Goal: Transaction & Acquisition: Purchase product/service

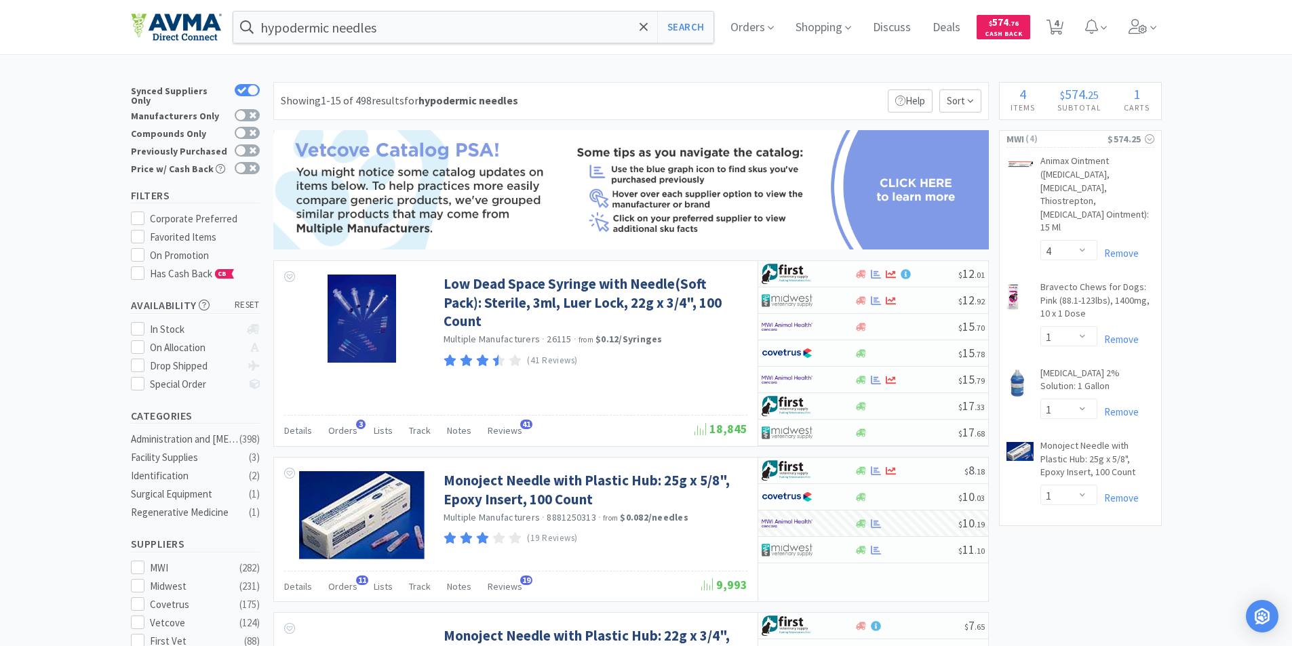
select select "4"
select select "1"
click at [1059, 24] on span "4" at bounding box center [1056, 23] width 5 height 54
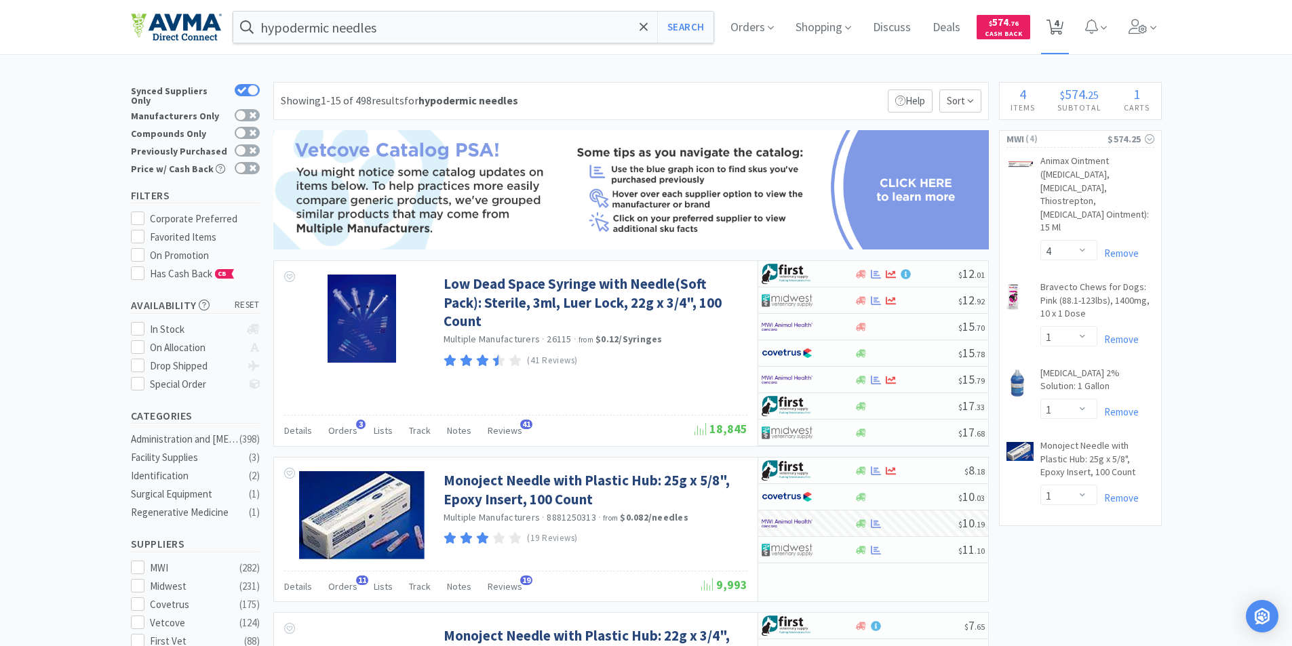
select select "4"
select select "1"
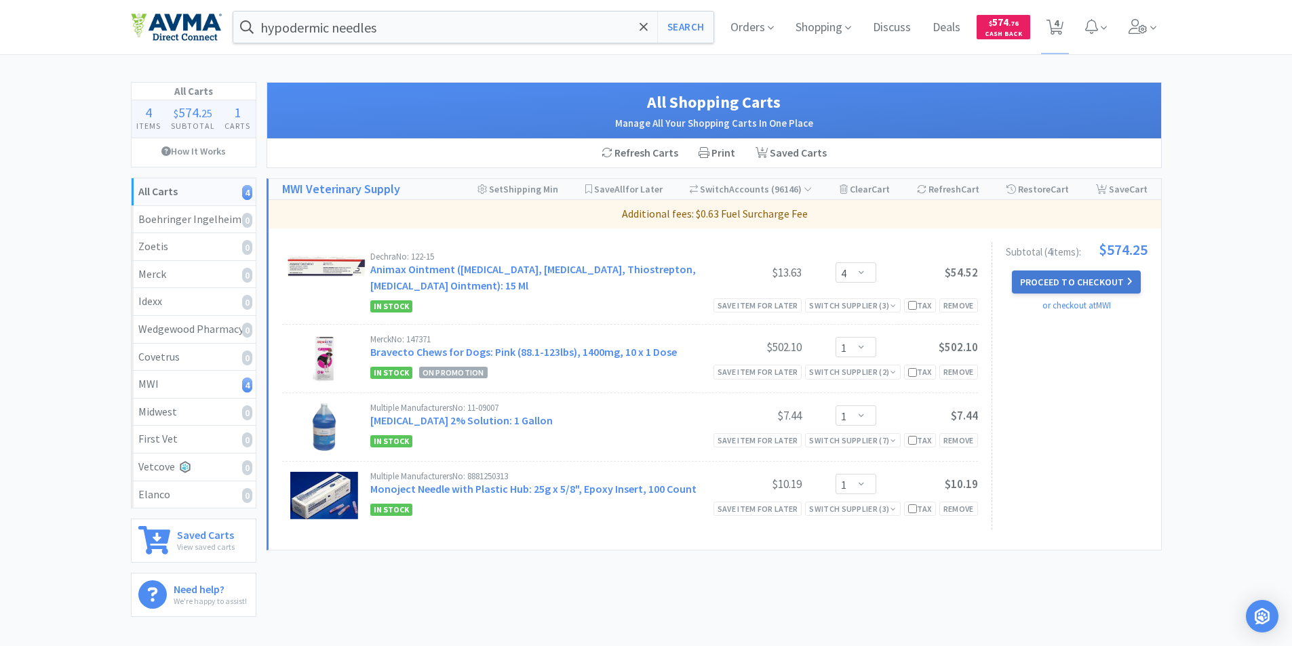
click at [1063, 281] on button "Proceed to Checkout" at bounding box center [1076, 282] width 129 height 23
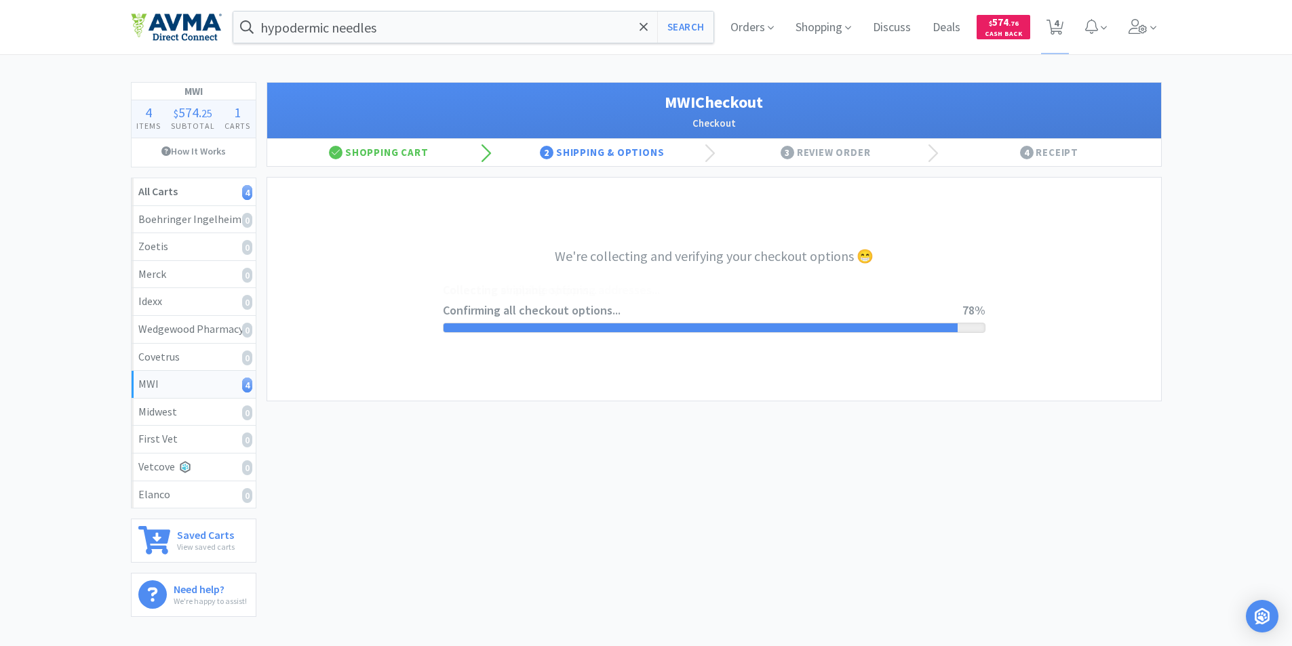
select select "STD_"
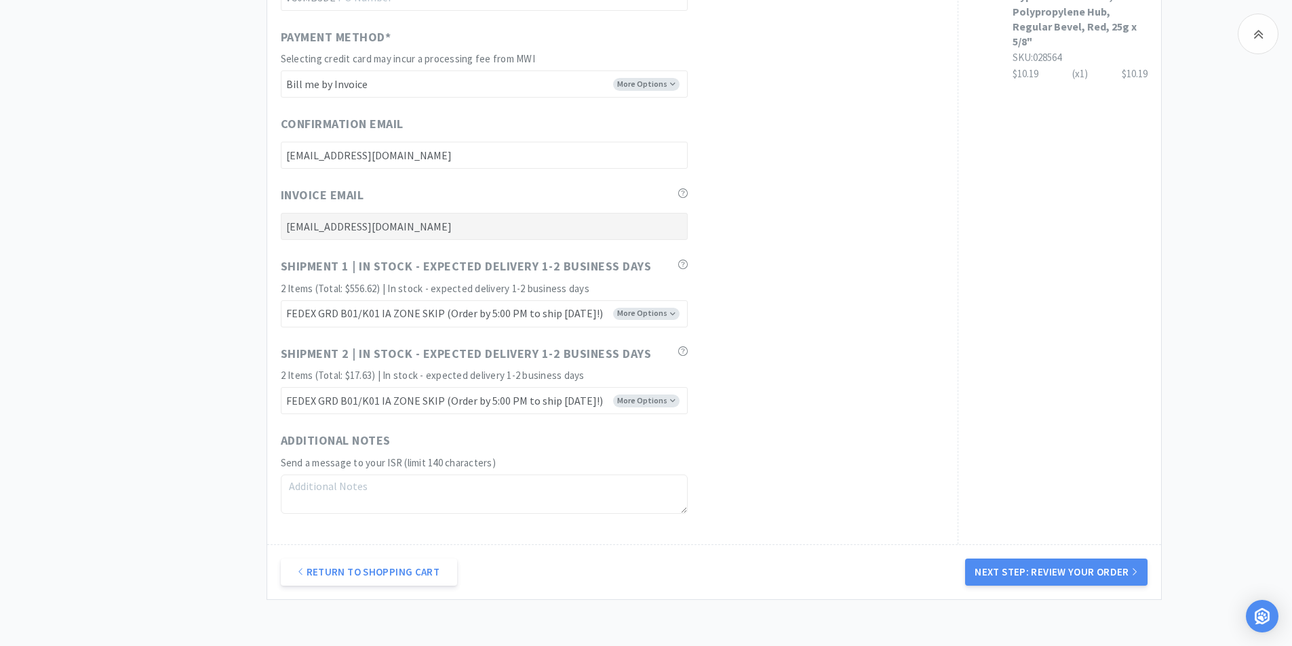
scroll to position [711, 0]
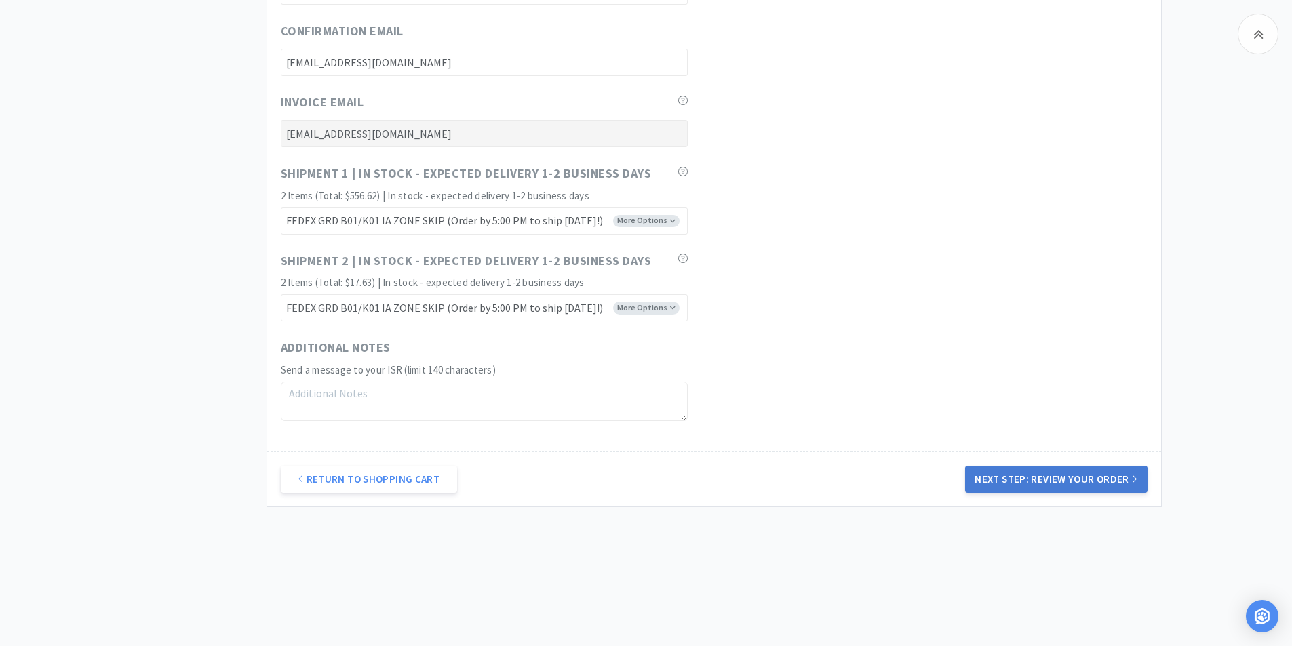
click at [1061, 481] on button "Next Step: Review Your Order" at bounding box center [1056, 479] width 182 height 27
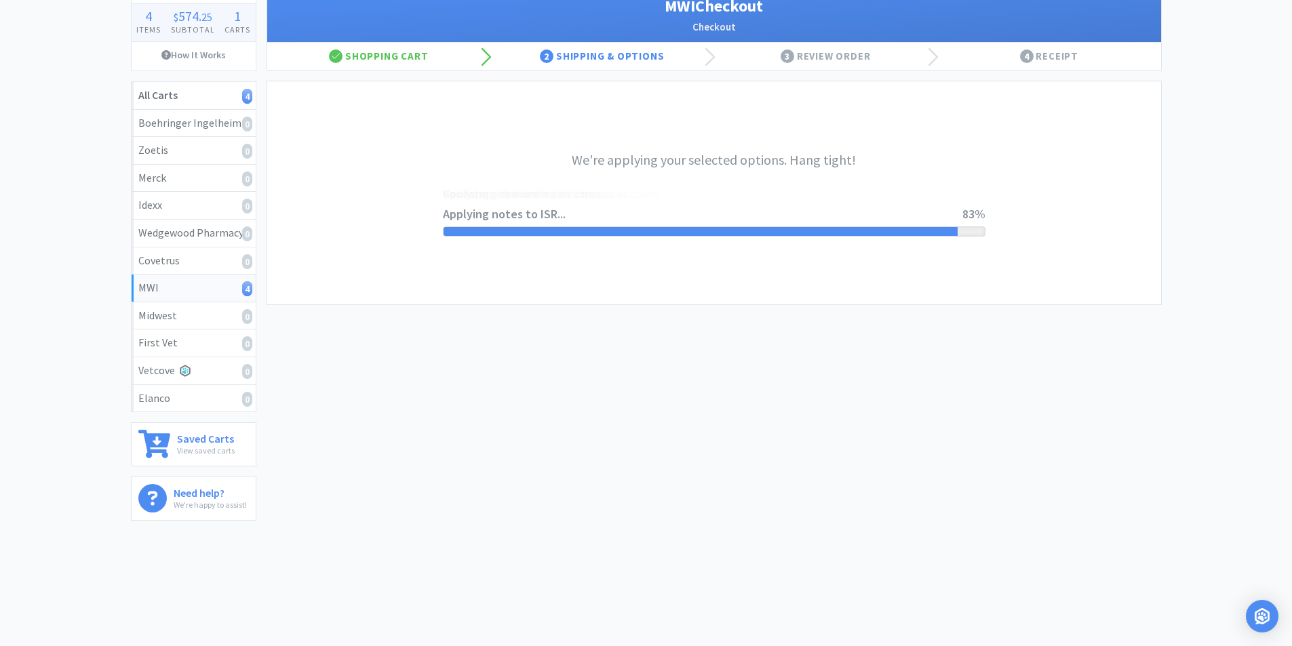
scroll to position [0, 0]
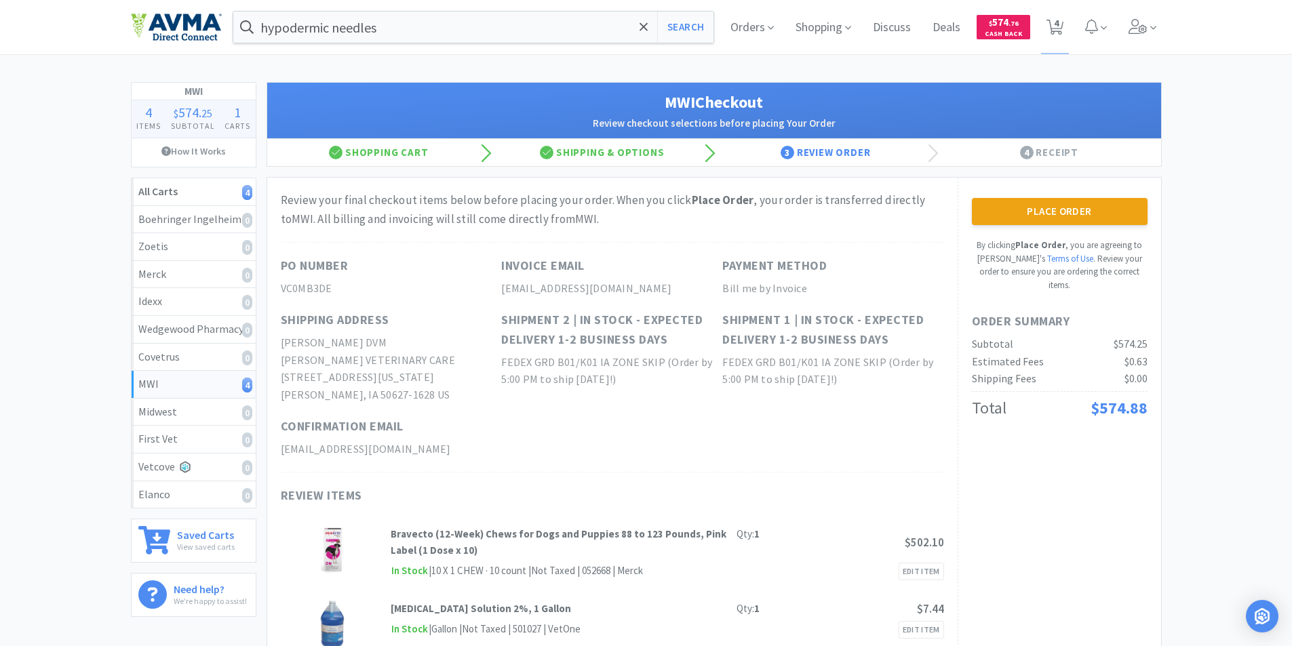
click at [1051, 207] on button "Place Order" at bounding box center [1060, 211] width 176 height 27
